Goal: Find contact information: Find contact information

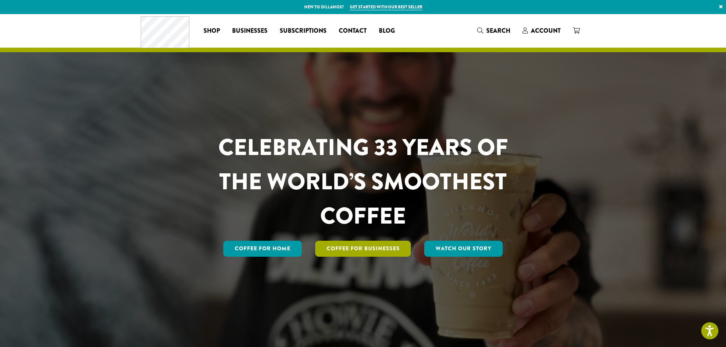
click at [387, 243] on link "Coffee For Businesses" at bounding box center [363, 249] width 96 height 16
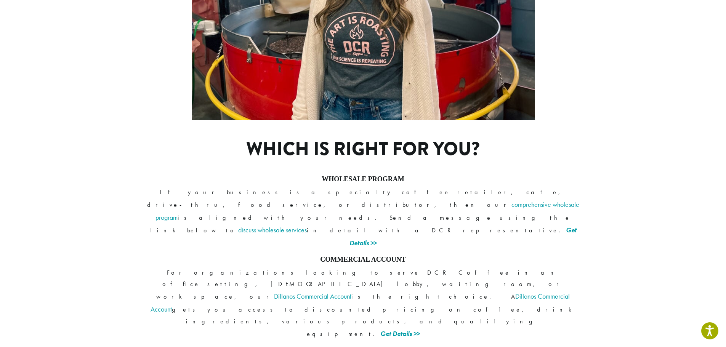
scroll to position [495, 0]
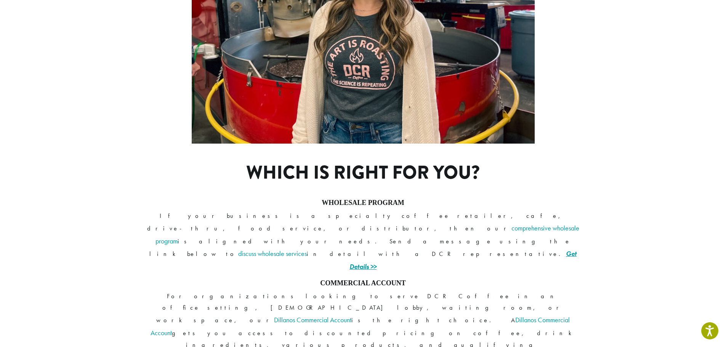
click at [477, 249] on link "Get Details >>" at bounding box center [462, 260] width 227 height 22
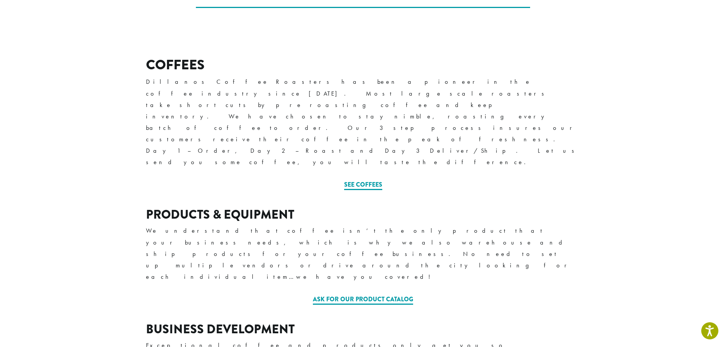
scroll to position [267, 0]
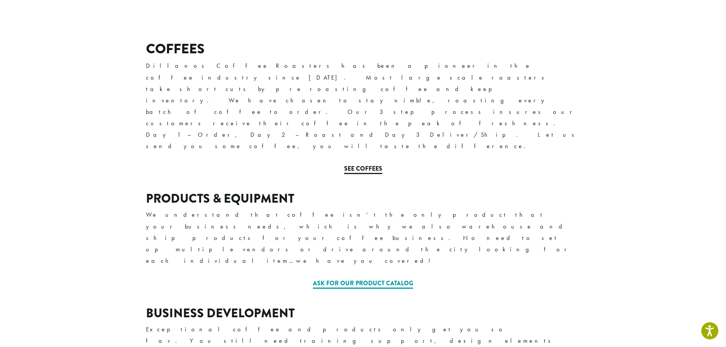
click at [358, 164] on link "See Coffees" at bounding box center [363, 169] width 38 height 10
